Goal: Task Accomplishment & Management: Manage account settings

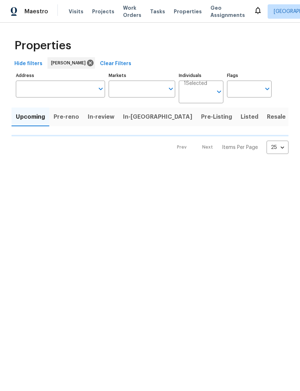
type input "100"
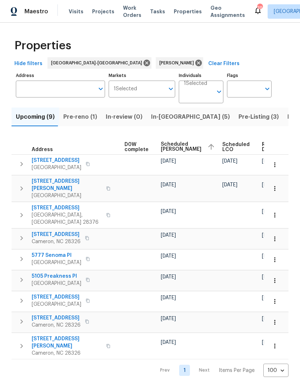
scroll to position [0, 189]
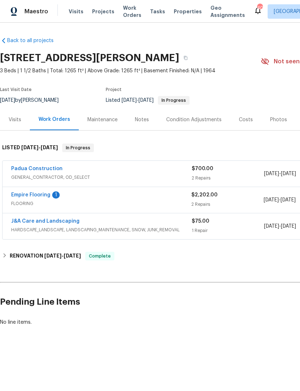
click at [51, 193] on div "Empire Flooring 1" at bounding box center [101, 195] width 180 height 9
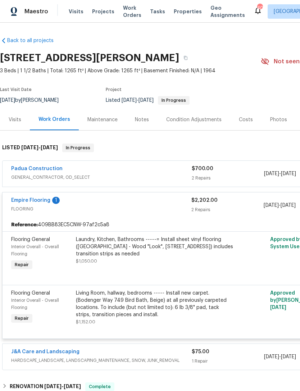
click at [47, 199] on link "Empire Flooring" at bounding box center [30, 200] width 39 height 5
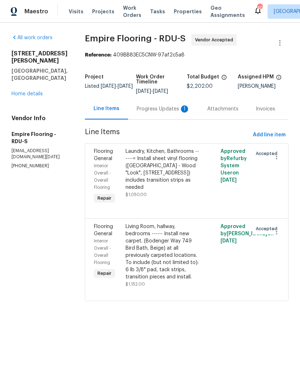
click at [156, 112] on div "Progress Updates 1" at bounding box center [163, 108] width 53 height 7
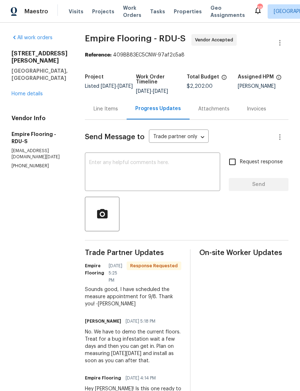
click at [31, 91] on link "Home details" at bounding box center [26, 93] width 31 height 5
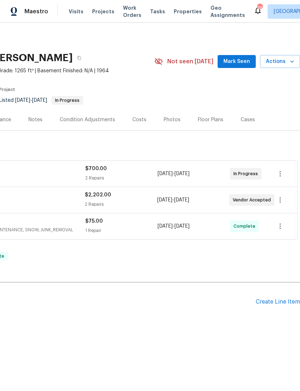
scroll to position [0, 106]
click at [240, 62] on span "Mark Seen" at bounding box center [236, 61] width 27 height 9
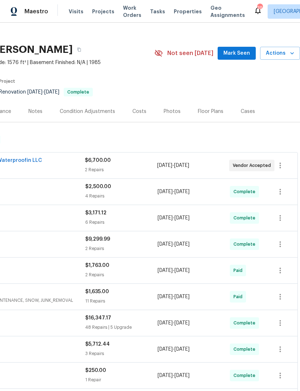
scroll to position [9, 106]
click at [238, 46] on button "Mark Seen" at bounding box center [236, 52] width 38 height 13
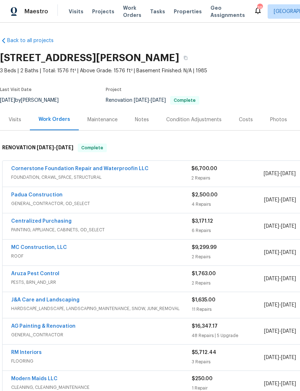
scroll to position [0, 0]
click at [14, 116] on div "Visits" at bounding box center [15, 119] width 13 height 7
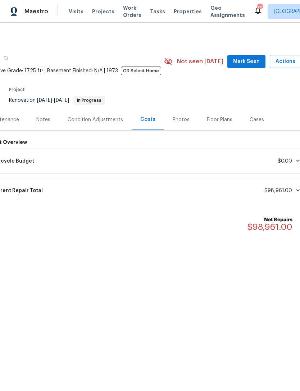
scroll to position [0, 98]
click at [242, 61] on span "Mark Seen" at bounding box center [244, 61] width 27 height 9
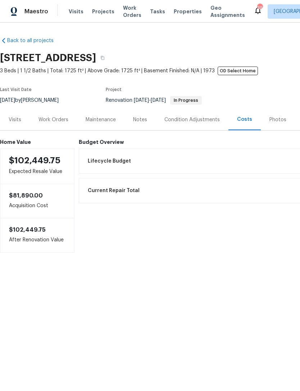
click at [57, 119] on div "Work Orders" at bounding box center [53, 119] width 30 height 7
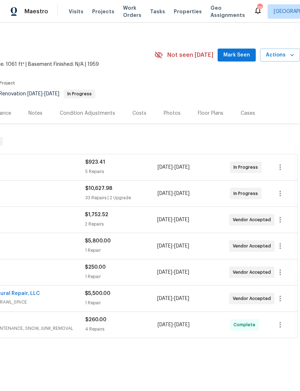
scroll to position [6, 106]
click at [239, 53] on span "Mark Seen" at bounding box center [236, 55] width 27 height 9
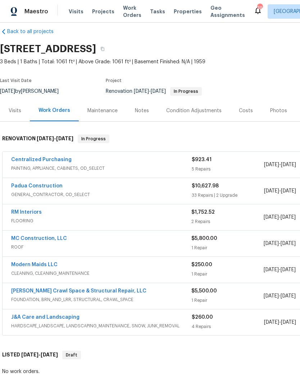
scroll to position [9, 0]
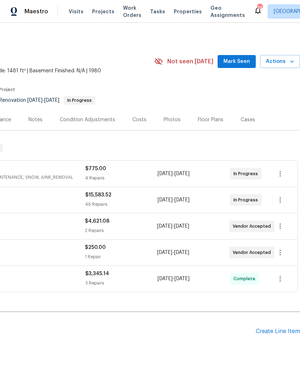
scroll to position [0, 106]
click at [231, 58] on span "Mark Seen" at bounding box center [236, 61] width 27 height 9
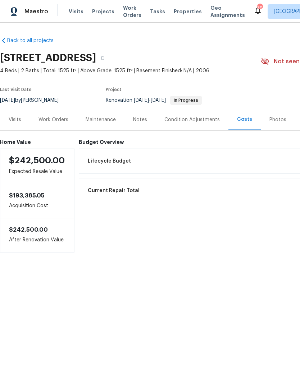
click at [57, 115] on div "Work Orders" at bounding box center [53, 119] width 47 height 21
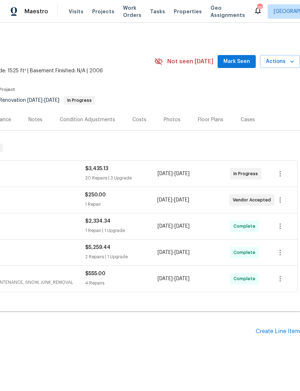
scroll to position [0, 106]
click at [241, 63] on span "Mark Seen" at bounding box center [236, 61] width 27 height 9
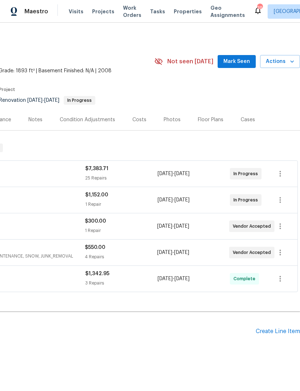
scroll to position [0, 106]
click at [235, 58] on span "Mark Seen" at bounding box center [236, 61] width 27 height 9
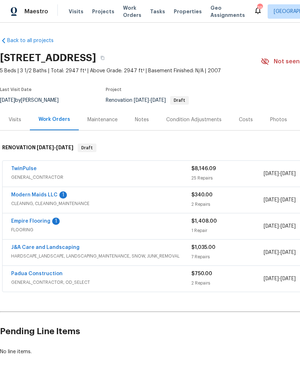
click at [42, 218] on link "Empire Flooring" at bounding box center [30, 220] width 39 height 5
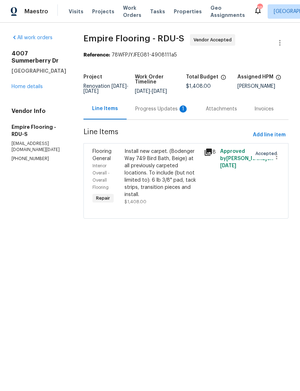
click at [160, 109] on div "Progress Updates 1" at bounding box center [161, 108] width 53 height 7
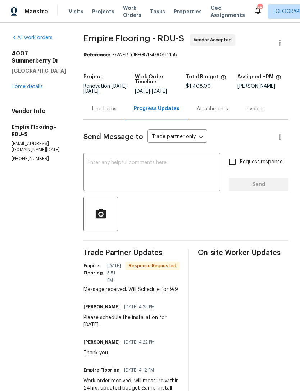
click at [26, 84] on link "Home details" at bounding box center [26, 86] width 31 height 5
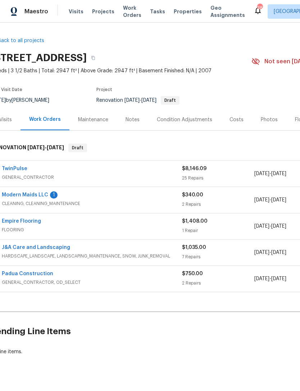
scroll to position [0, 4]
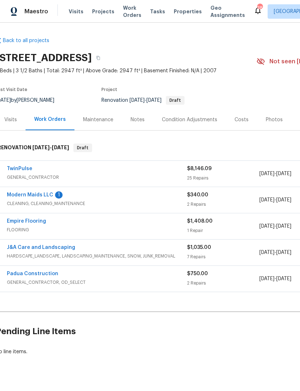
click at [46, 192] on link "Modern Maids LLC" at bounding box center [30, 194] width 46 height 5
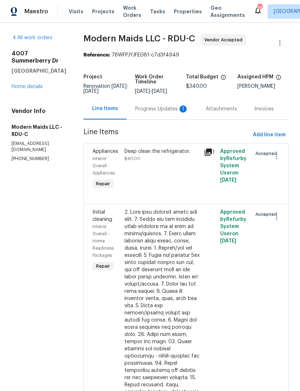
click at [176, 112] on div "Progress Updates 1" at bounding box center [161, 108] width 53 height 7
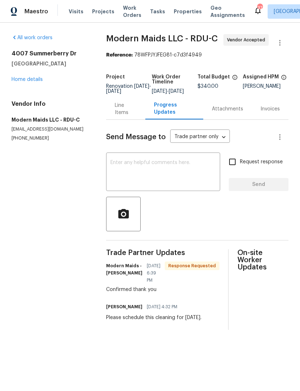
click at [33, 79] on link "Home details" at bounding box center [26, 79] width 31 height 5
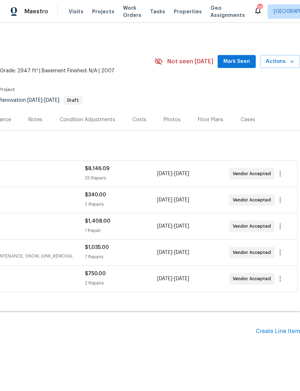
scroll to position [0, 106]
click at [236, 60] on span "Mark Seen" at bounding box center [236, 61] width 27 height 9
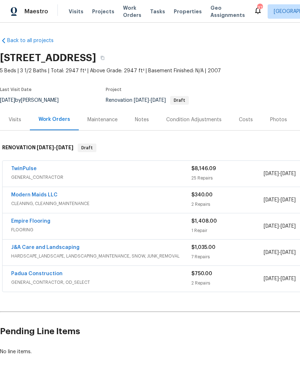
scroll to position [0, 0]
